Goal: Book appointment/travel/reservation

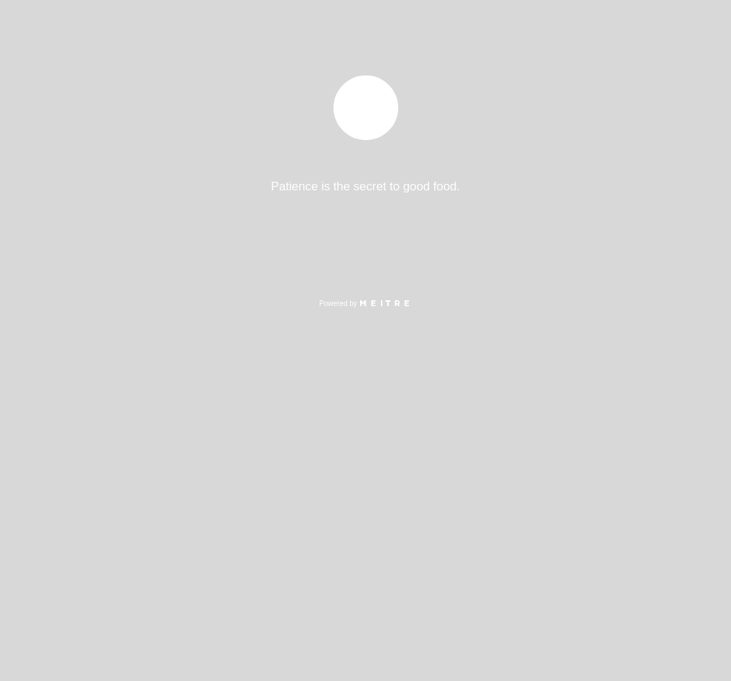
select select "es"
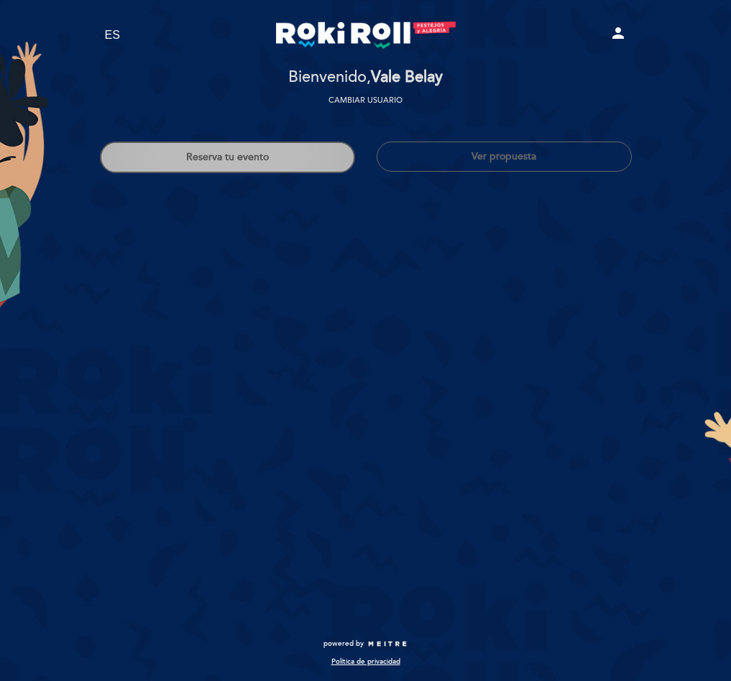
click at [218, 140] on div "Reserva tu evento Ver propuesta" at bounding box center [365, 150] width 553 height 46
click at [218, 149] on button "Reserva tu evento" at bounding box center [227, 158] width 255 height 32
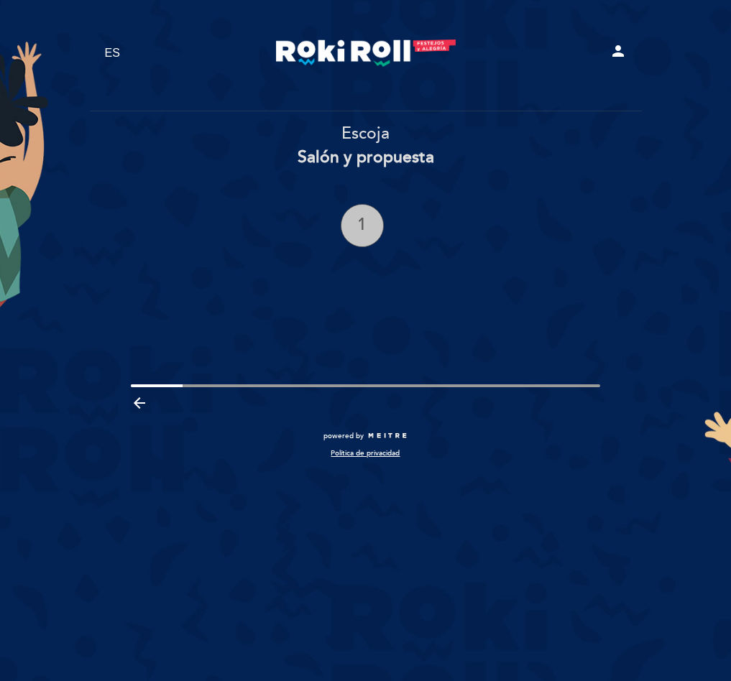
click at [378, 218] on div "1" at bounding box center [362, 225] width 43 height 43
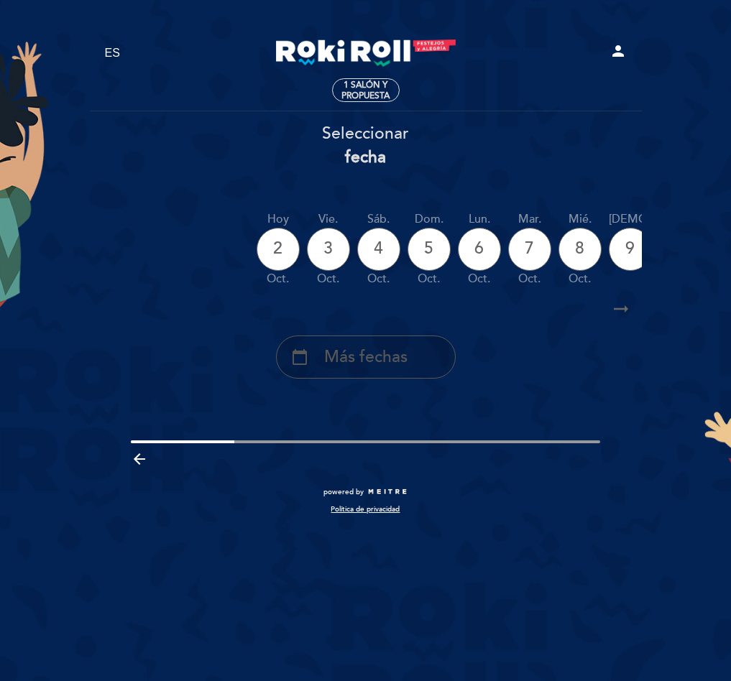
click at [405, 358] on span "Más fechas" at bounding box center [365, 358] width 83 height 24
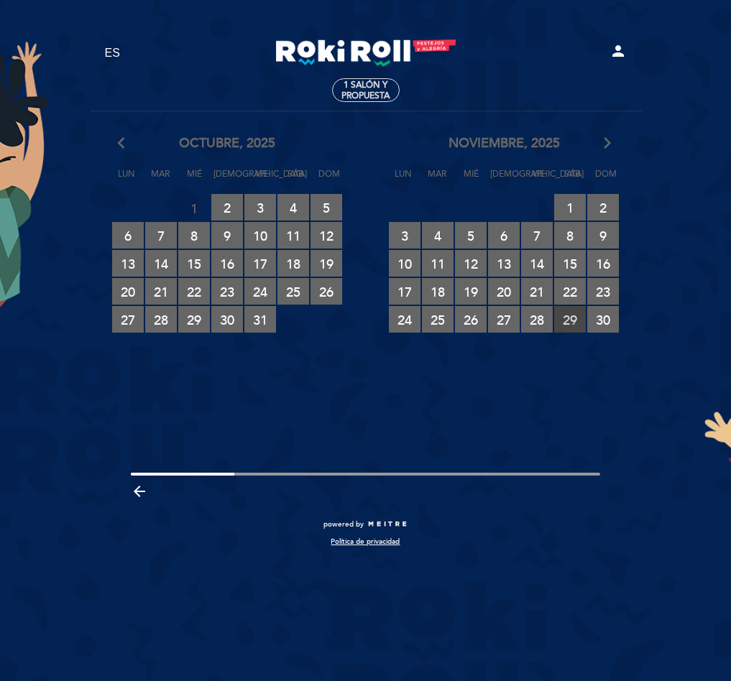
click at [580, 313] on span "29 RESERVAS DISPONIBLES" at bounding box center [570, 319] width 32 height 27
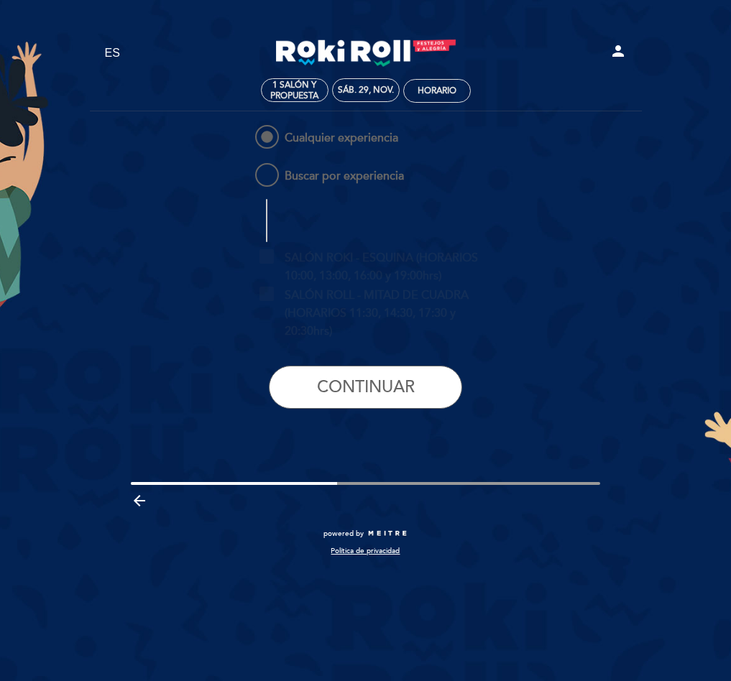
click at [326, 413] on div "Cualquier experiencia Buscar por experiencia SALÓN ROKI - ESQUINA (HORARIOS 10:…" at bounding box center [365, 271] width 277 height 298
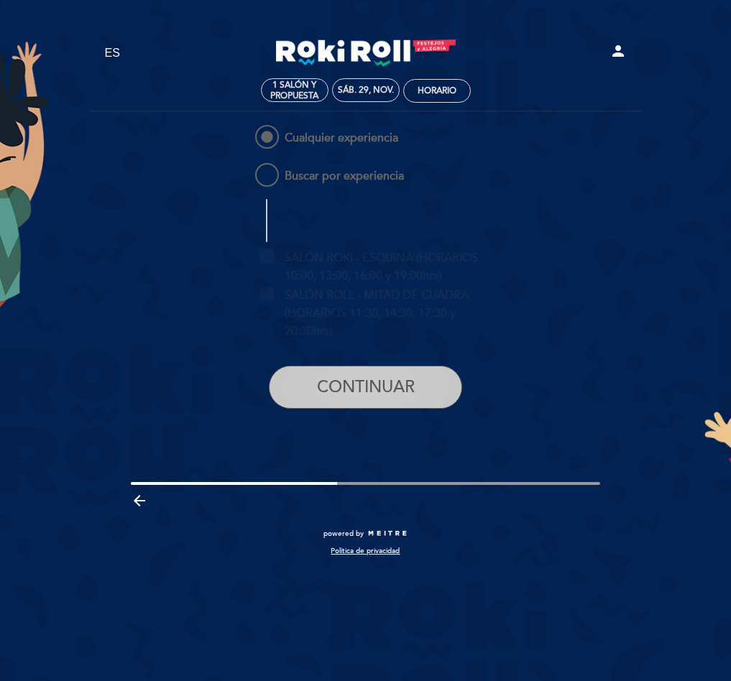
click at [316, 388] on button "CONTINUAR" at bounding box center [365, 387] width 193 height 43
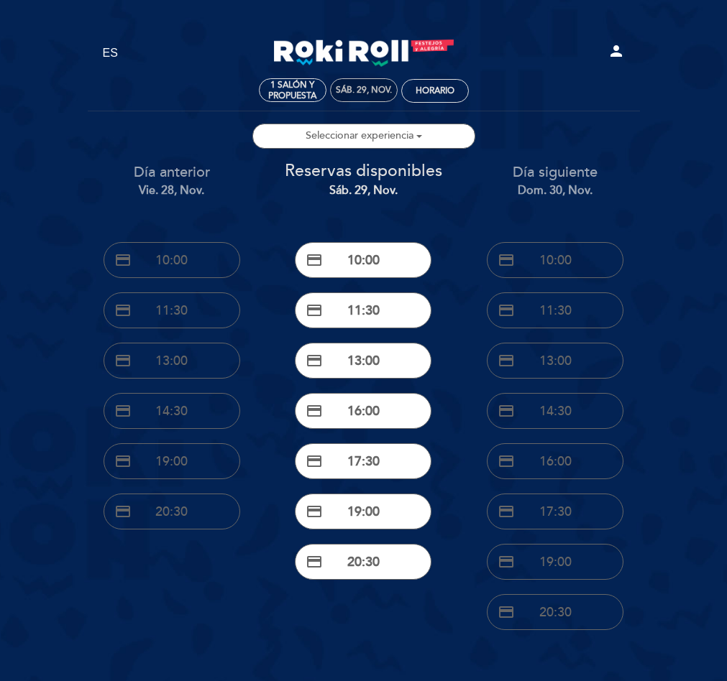
click at [362, 80] on div "sáb. 29, nov." at bounding box center [364, 90] width 68 height 24
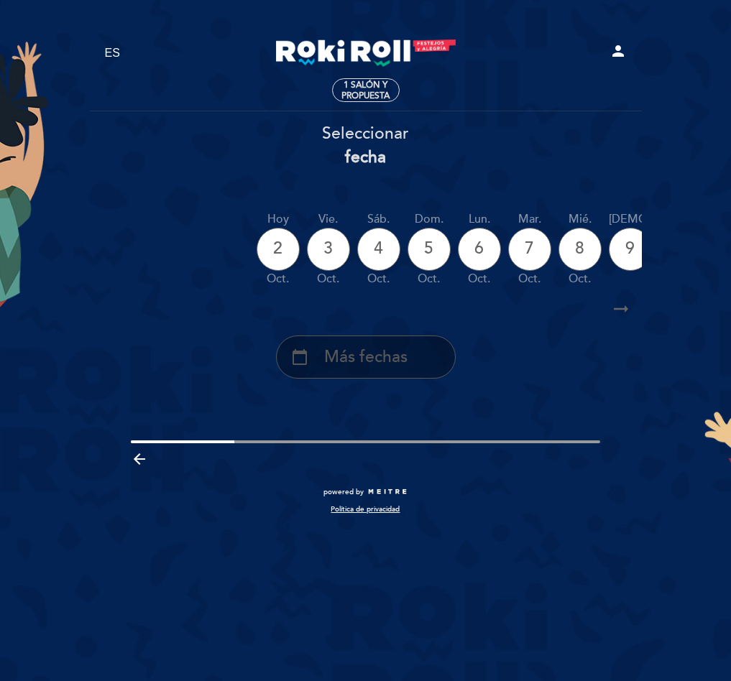
click at [420, 339] on div "calendar_today Más fechas" at bounding box center [366, 357] width 180 height 43
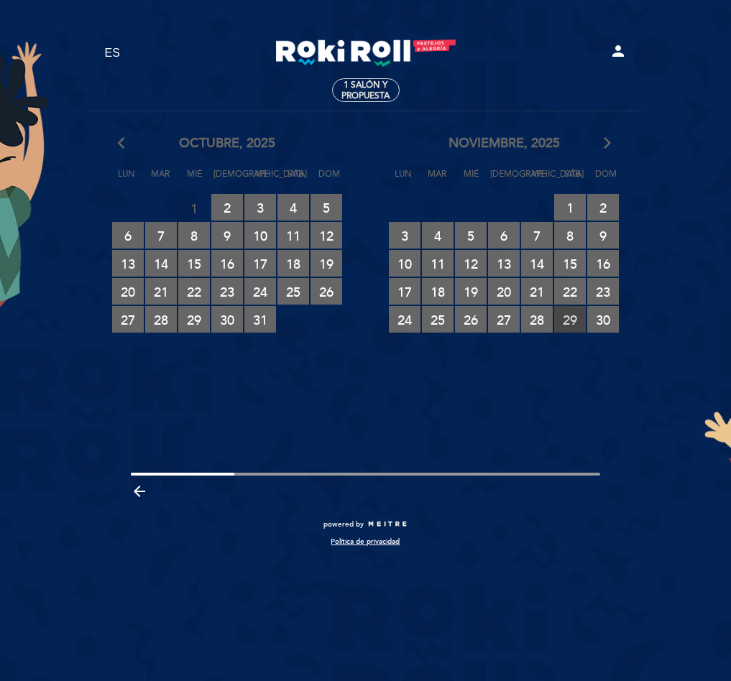
click at [565, 319] on span "29 RESERVAS DISPONIBLES" at bounding box center [570, 319] width 32 height 27
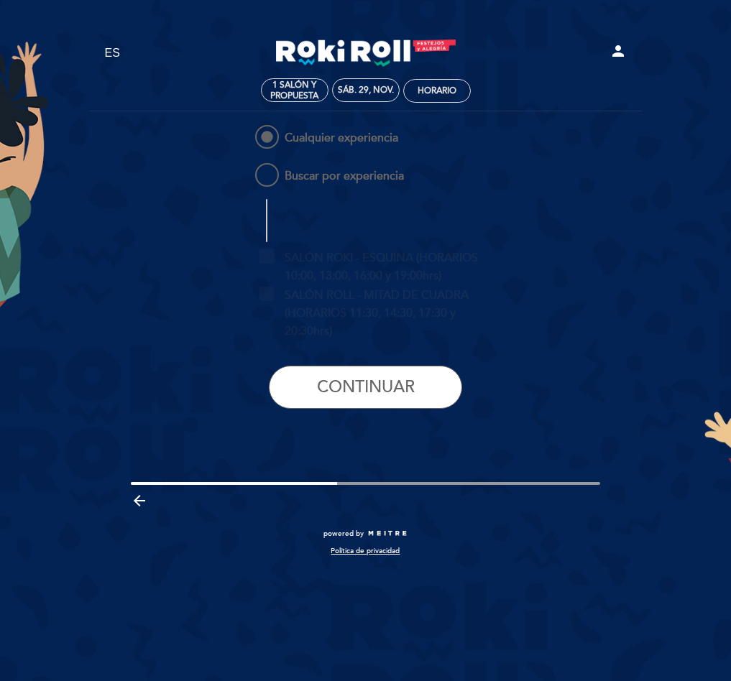
click at [341, 160] on div "Cualquier experiencia Buscar por experiencia SALÓN ROKI - ESQUINA (HORARIOS 10:…" at bounding box center [365, 271] width 277 height 298
click at [350, 178] on span "Buscar por experiencia" at bounding box center [328, 169] width 152 height 18
click at [247, 170] on input "Buscar por experiencia" at bounding box center [242, 164] width 9 height 9
radio input "false"
radio input "true"
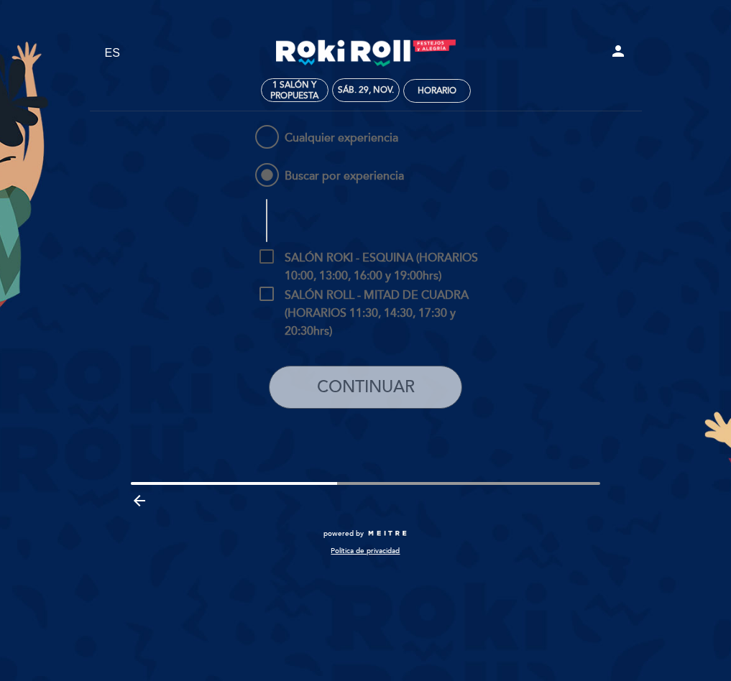
click at [402, 264] on span "SALÓN ROKI - ESQUINA (HORARIOS 10:00, 13:00, 16:00 y 19:00hrs)" at bounding box center [376, 258] width 234 height 18
click at [269, 259] on input "SALÓN ROKI - ESQUINA (HORARIOS 10:00, 13:00, 16:00 y 19:00hrs)" at bounding box center [263, 253] width 9 height 9
checkbox input "true"
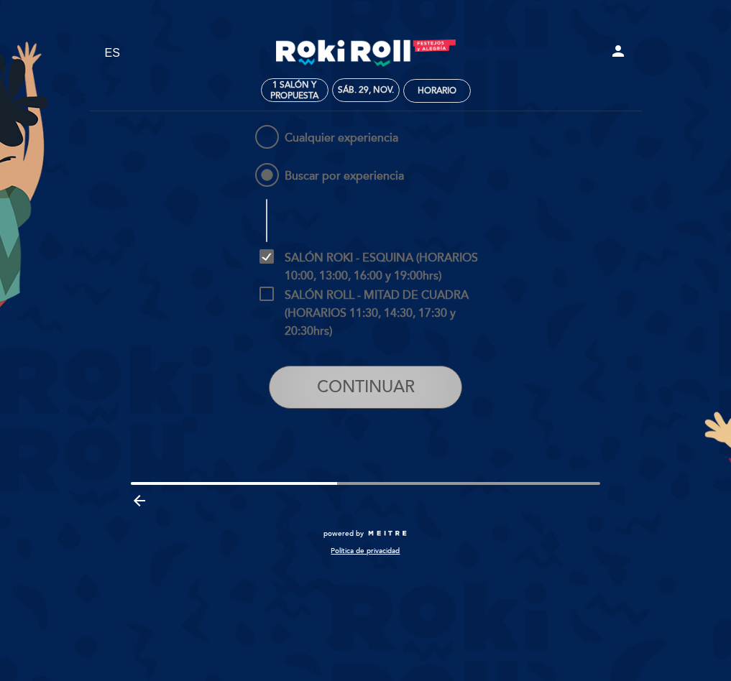
click at [418, 369] on button "CONTINUAR" at bounding box center [365, 387] width 193 height 43
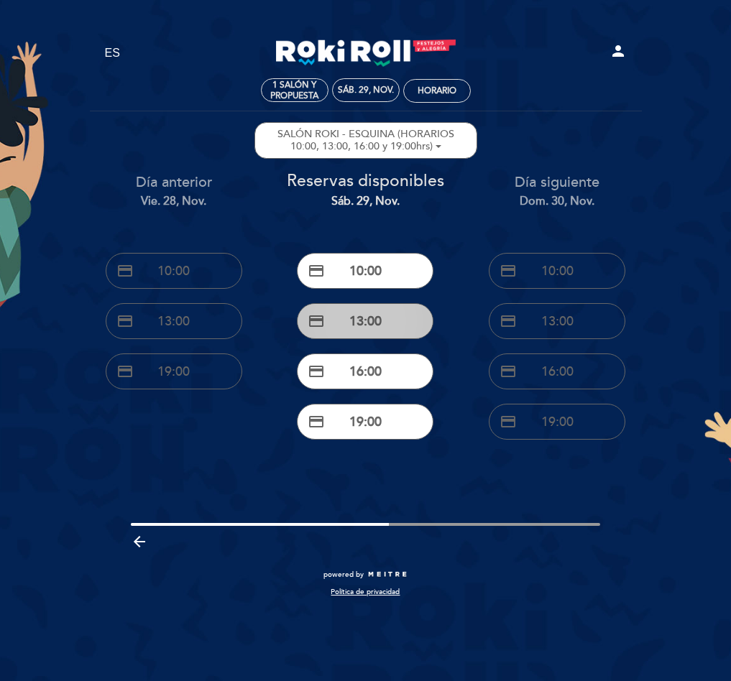
click at [382, 317] on button "credit_card 13:00" at bounding box center [365, 321] width 137 height 36
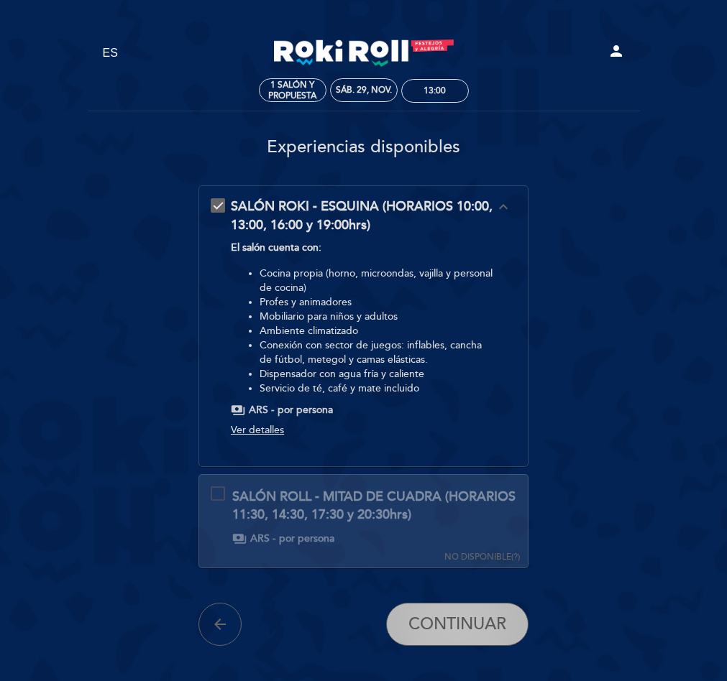
click at [427, 619] on span "CONTINUAR" at bounding box center [457, 624] width 98 height 20
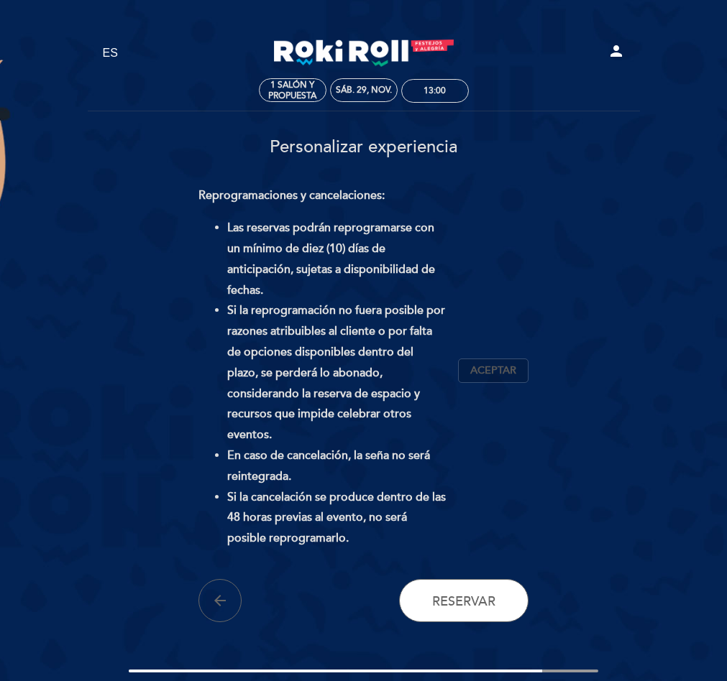
click at [487, 367] on span "Aceptar" at bounding box center [493, 371] width 46 height 15
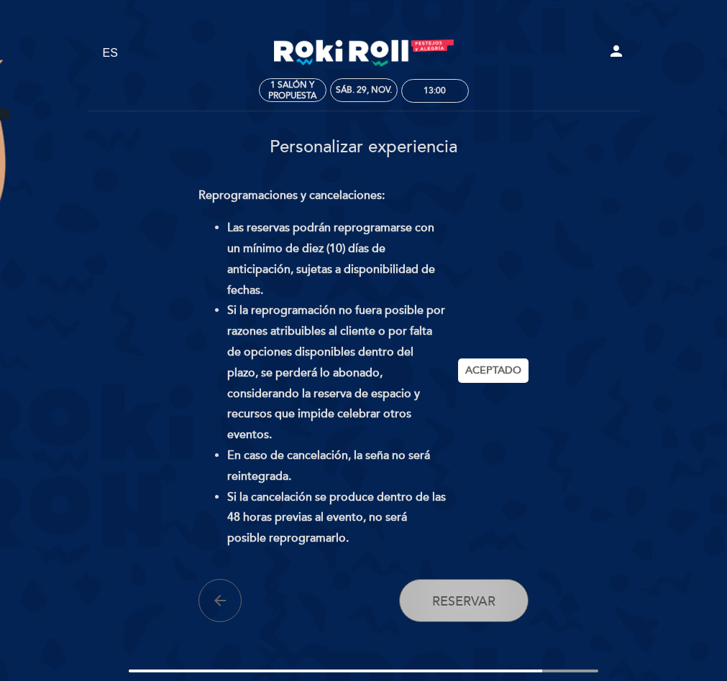
click at [487, 579] on button "Reservar" at bounding box center [463, 600] width 129 height 43
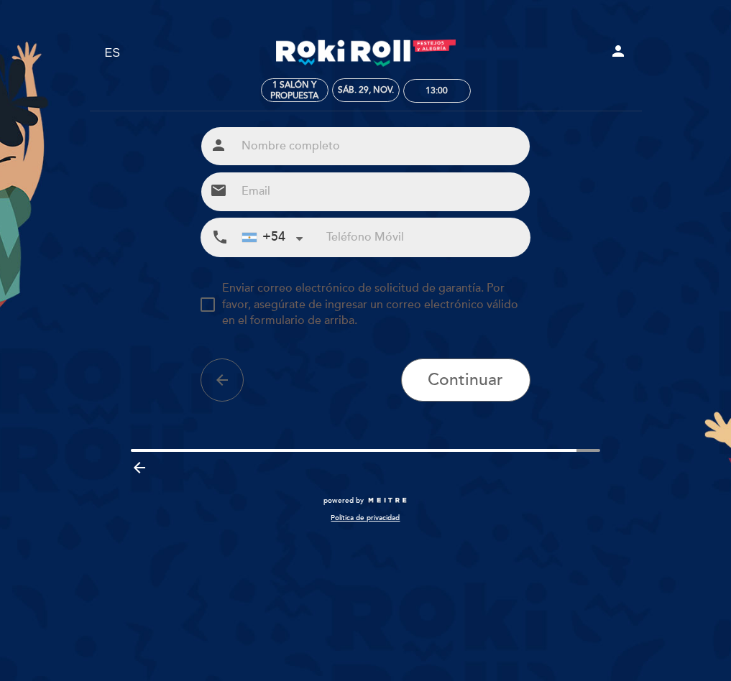
click at [354, 147] on input "text" at bounding box center [383, 146] width 294 height 38
paste input "[PERSON_NAME]"
type input "[PERSON_NAME]"
click at [364, 201] on input "email" at bounding box center [383, 191] width 294 height 38
paste input "[EMAIL_ADDRESS][DOMAIN_NAME]"
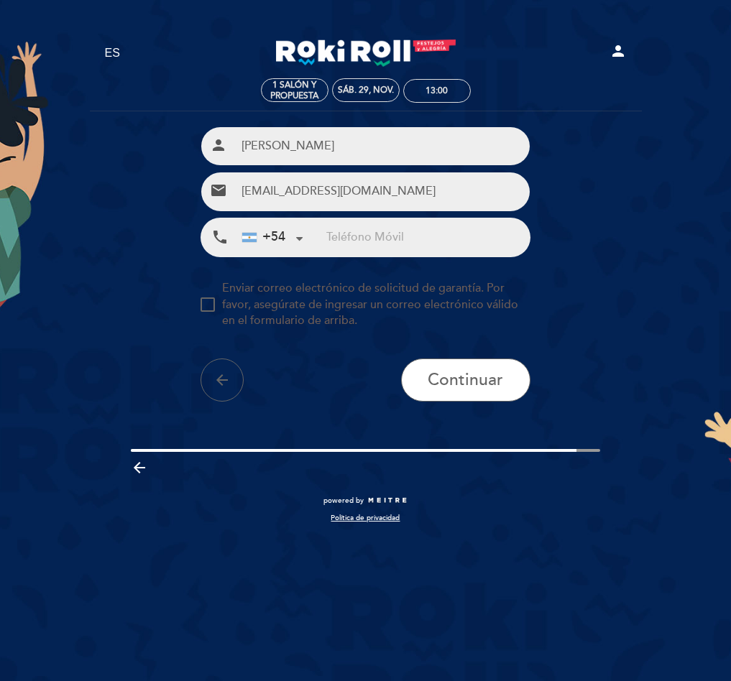
type input "[EMAIL_ADDRESS][DOMAIN_NAME]"
click at [395, 257] on input "tel" at bounding box center [427, 237] width 203 height 38
paste input "[PHONE_NUMBER]"
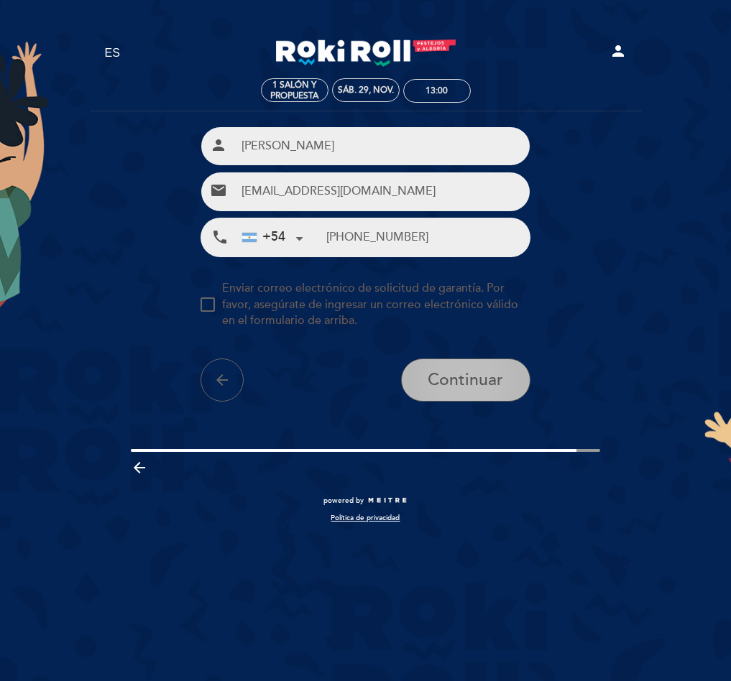
type input "[PHONE_NUMBER]"
click at [449, 371] on span "Continuar" at bounding box center [465, 380] width 75 height 20
